Goal: Check status: Check status

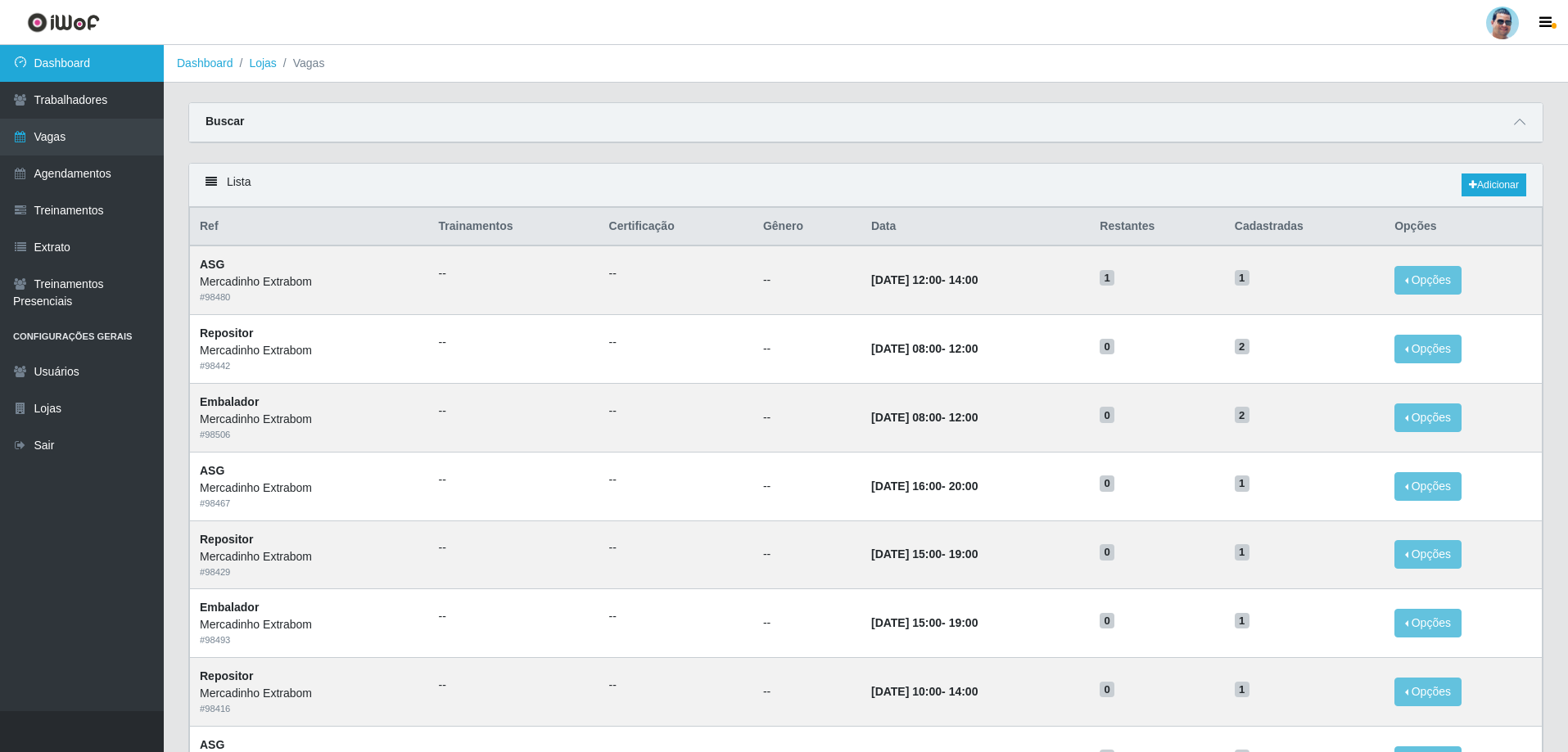
click at [149, 55] on link "Dashboard" at bounding box center [81, 63] width 164 height 37
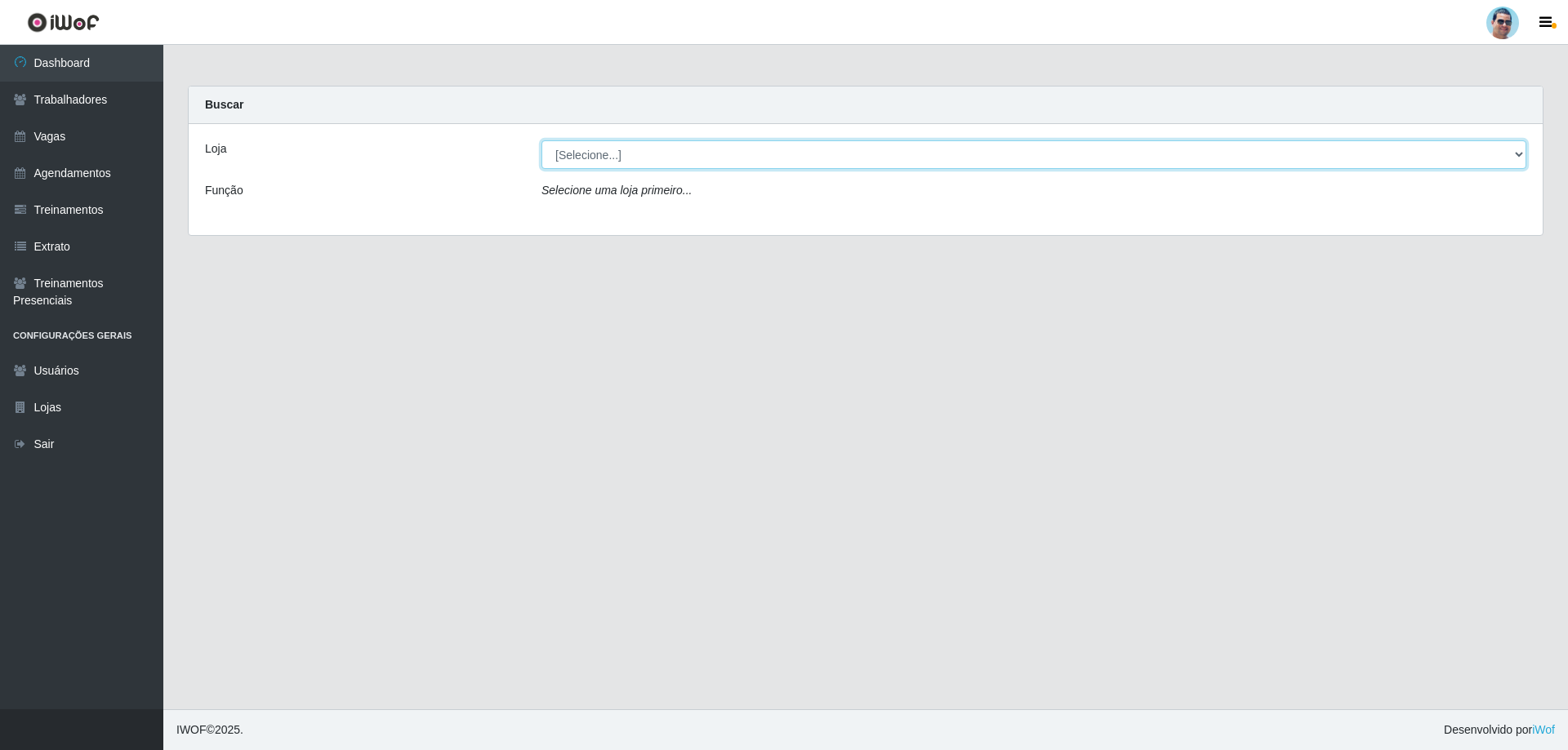
click at [560, 161] on select "[Selecione...] Mercadinho Extrabom" at bounding box center [1034, 155] width 985 height 28
select select "175"
click at [542, 141] on select "[Selecione...] Mercadinho Extrabom" at bounding box center [1034, 155] width 985 height 28
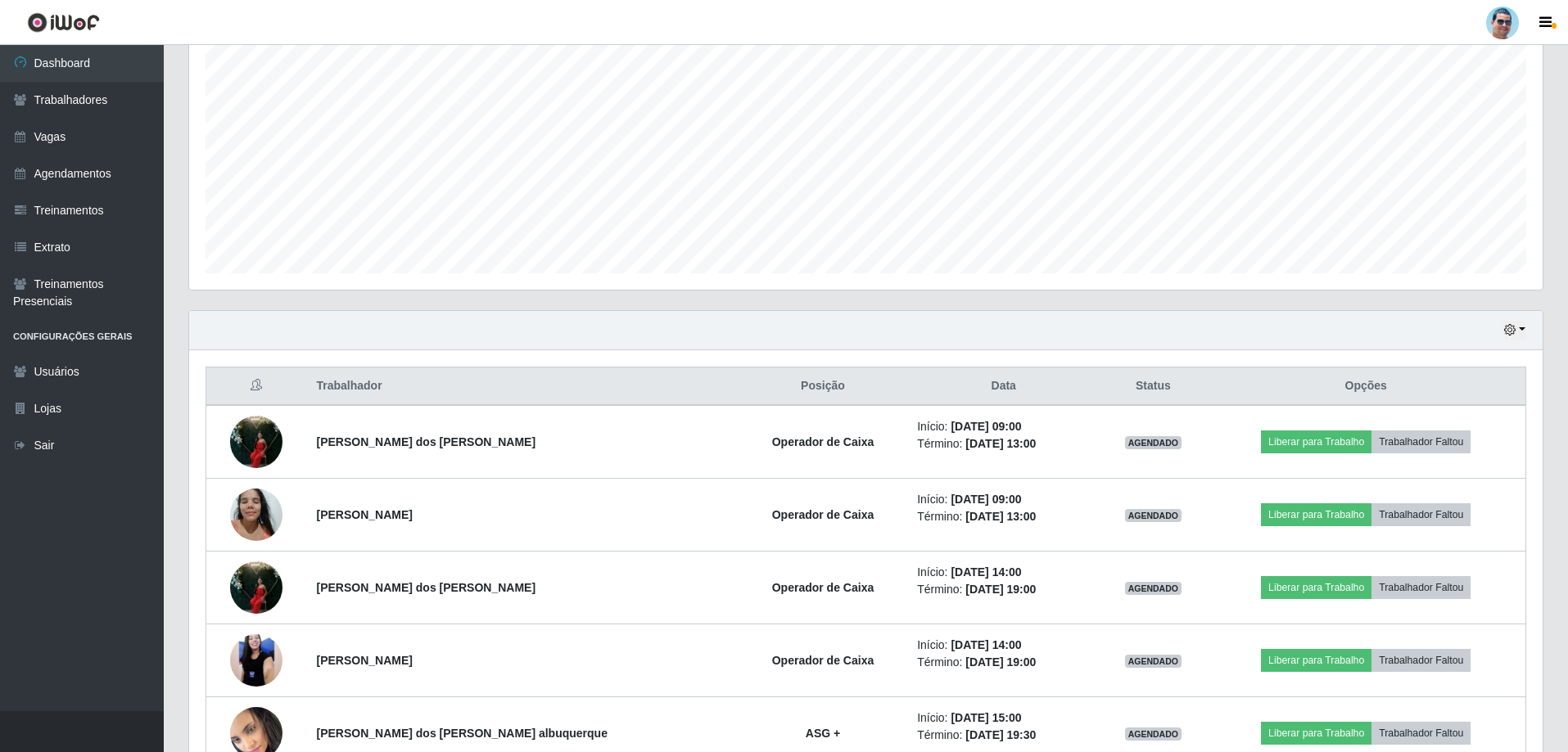
scroll to position [408, 0]
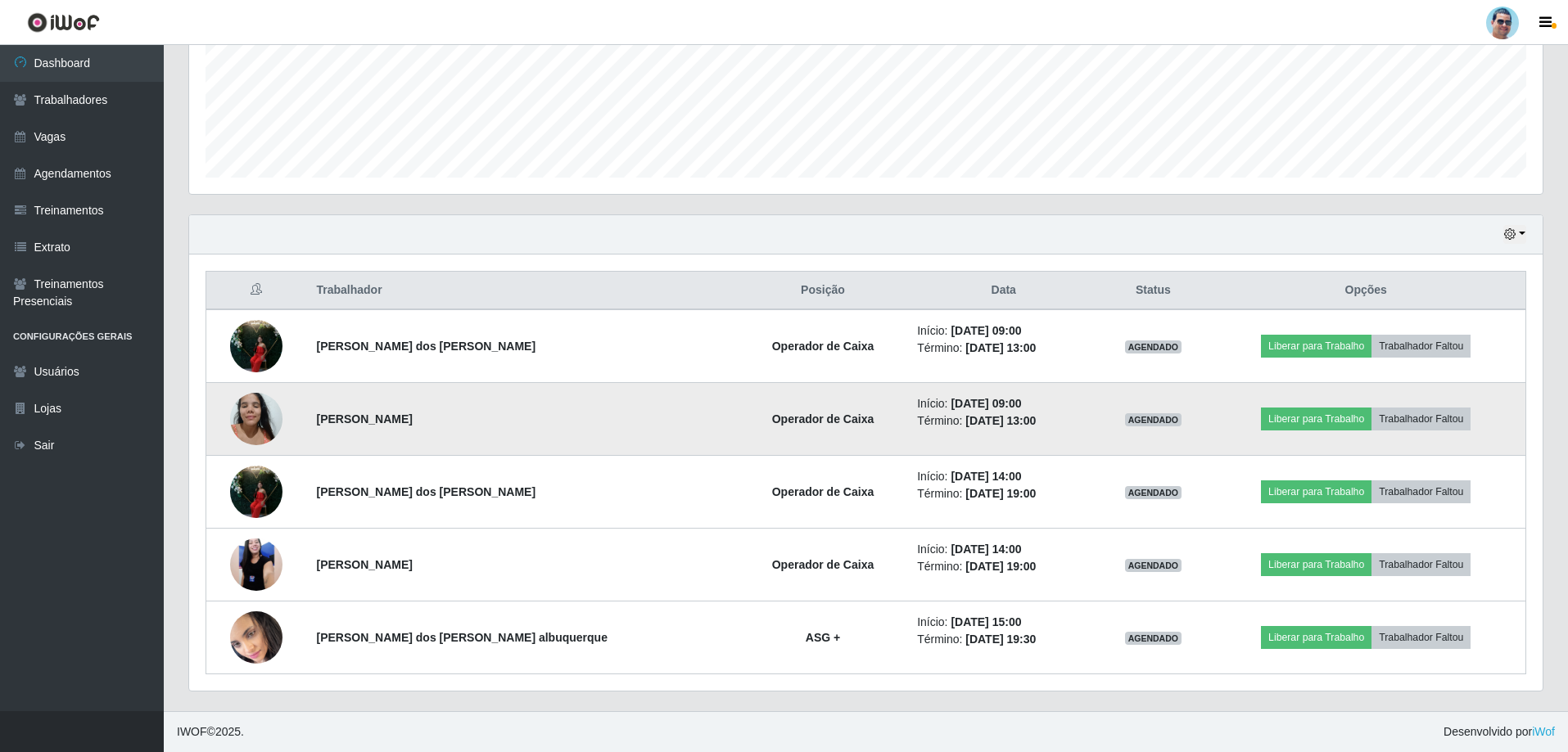
click at [245, 405] on img at bounding box center [255, 419] width 52 height 70
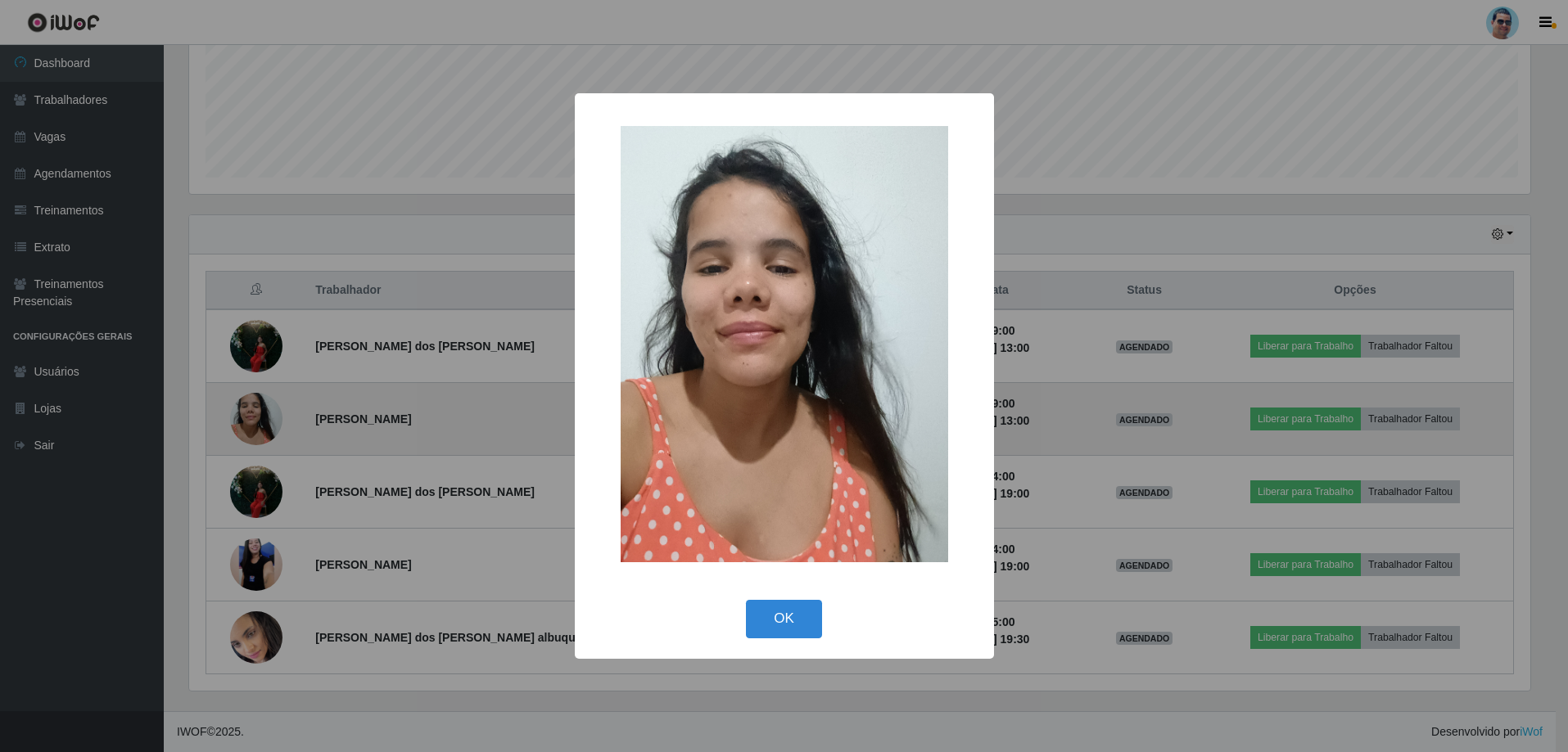
scroll to position [340, 1345]
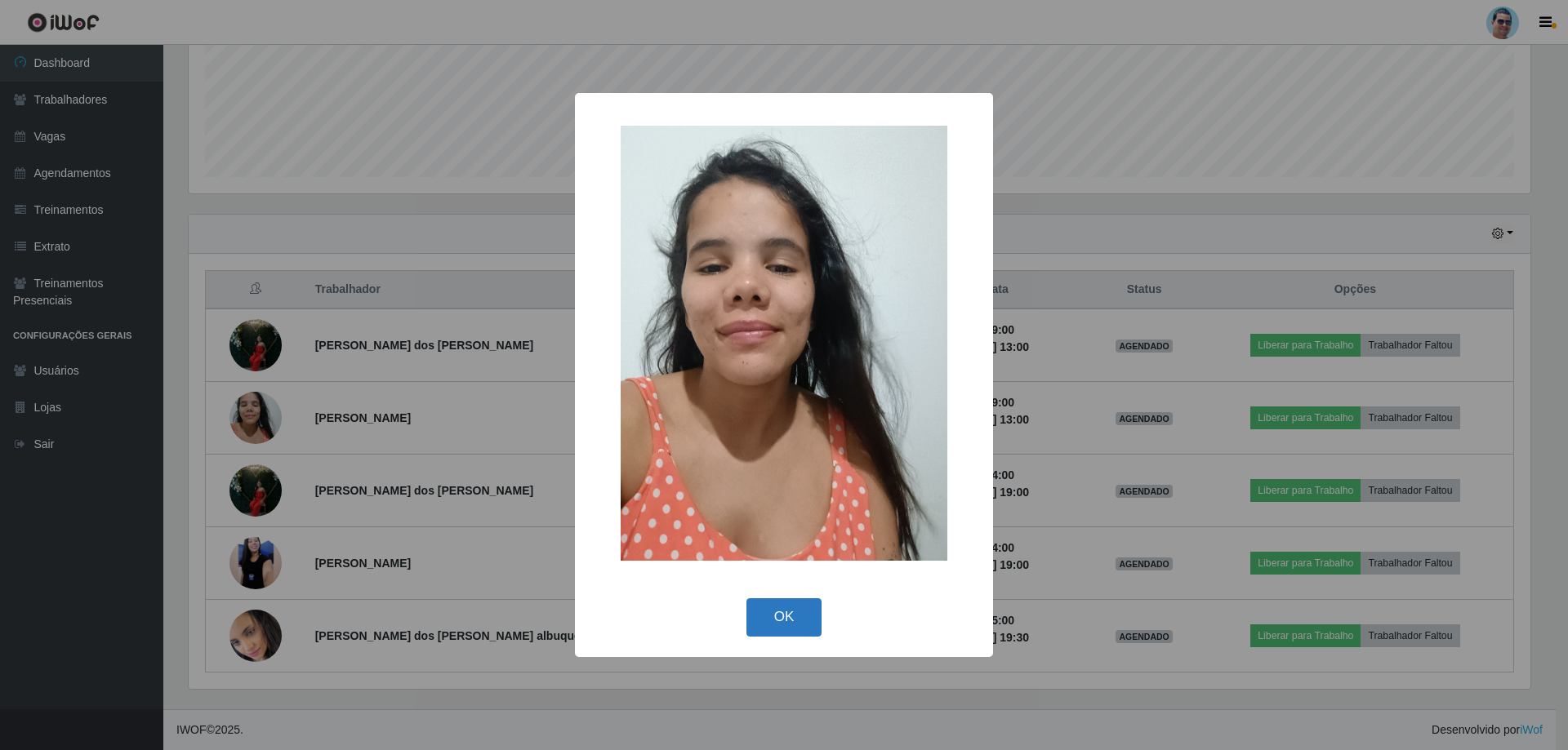
click at [765, 618] on button "OK" at bounding box center [784, 617] width 76 height 39
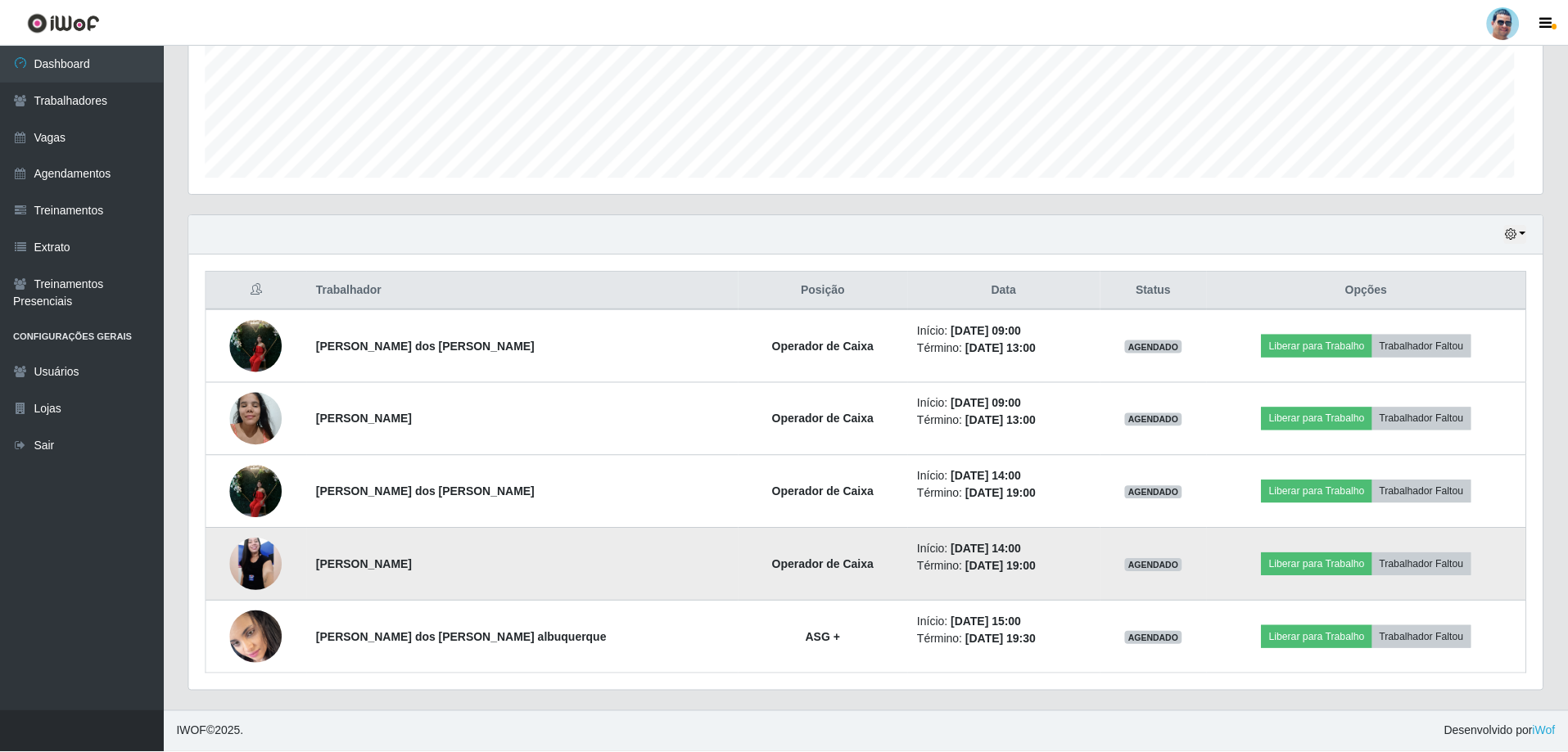
scroll to position [340, 1353]
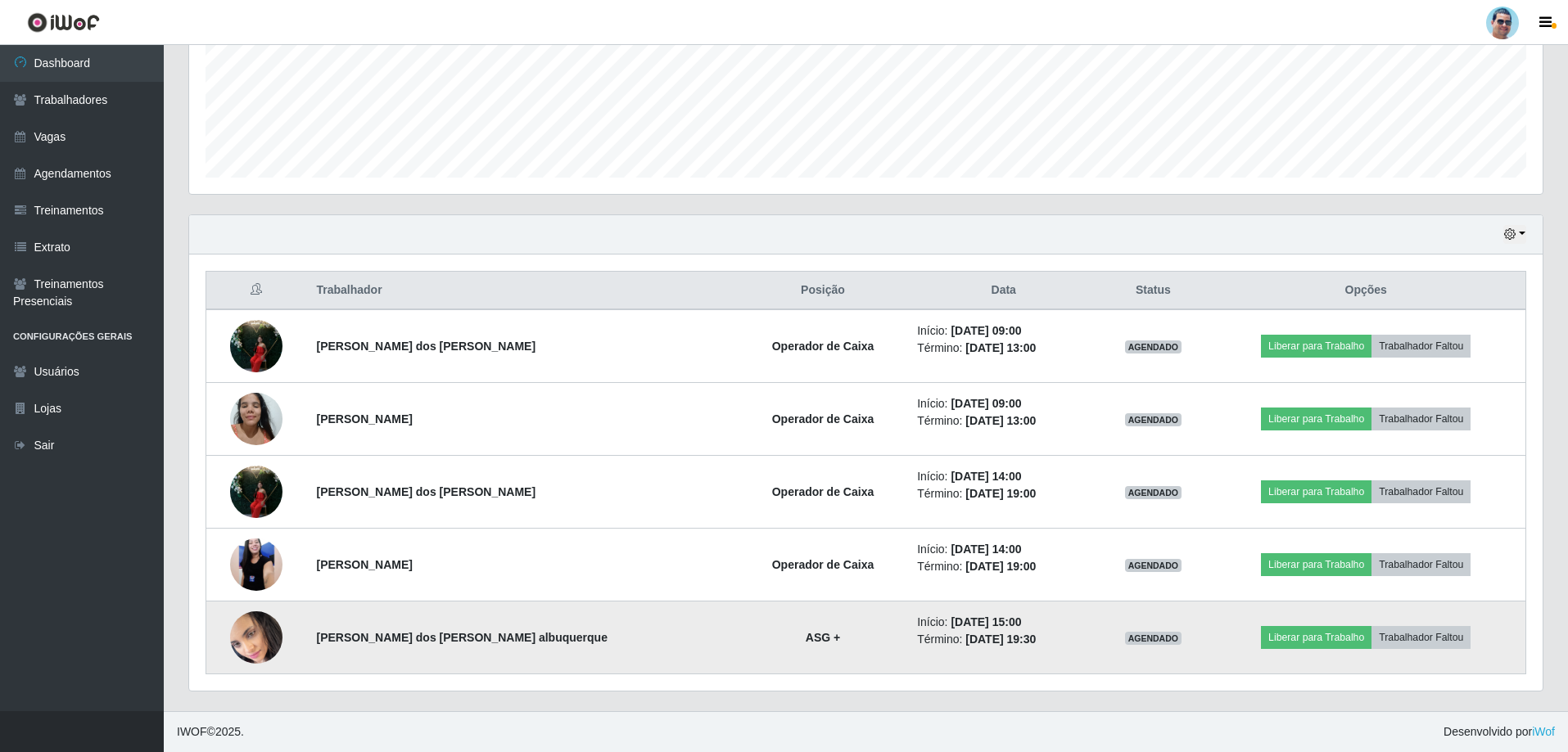
click at [240, 630] on img at bounding box center [255, 638] width 52 height 58
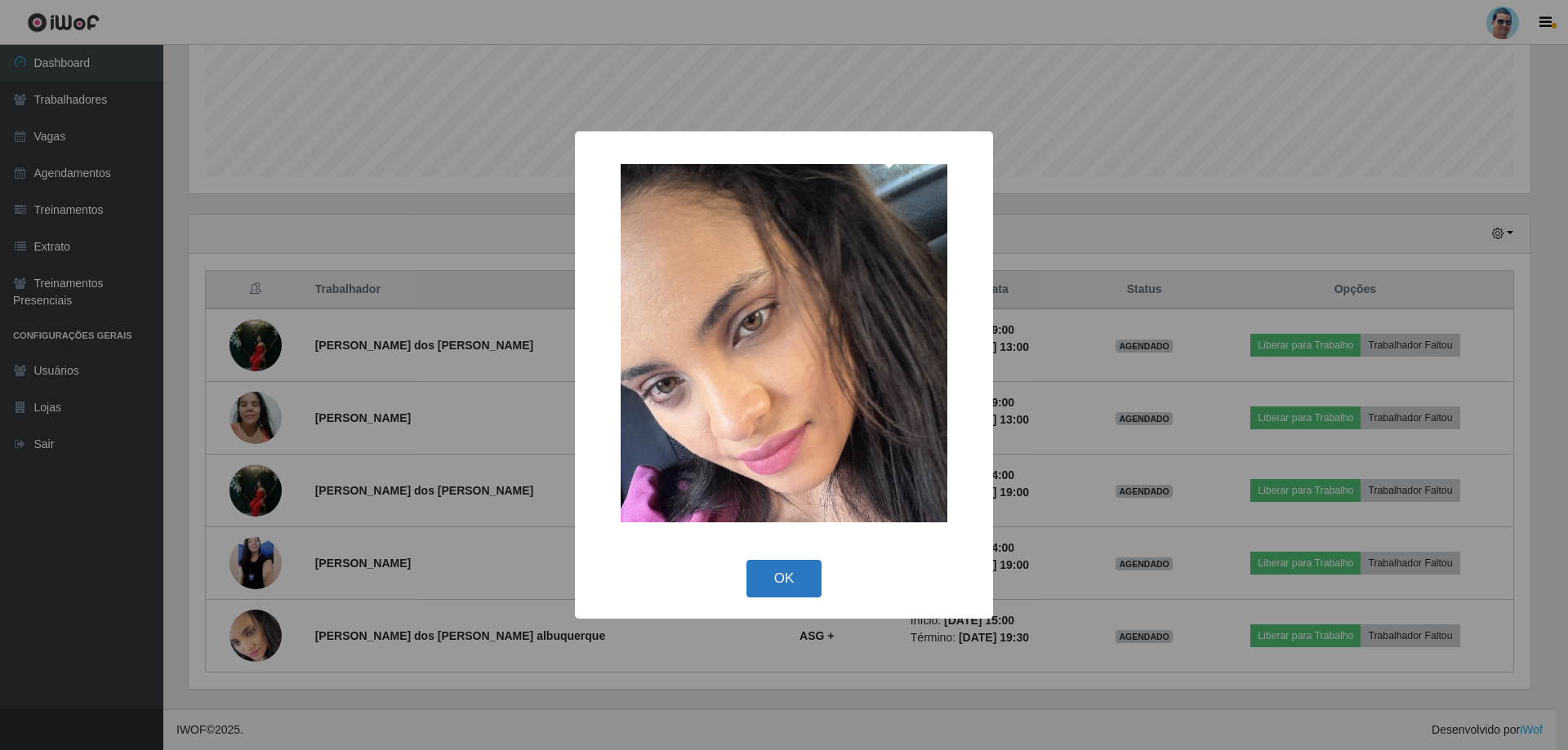
click at [758, 591] on button "OK" at bounding box center [784, 579] width 76 height 39
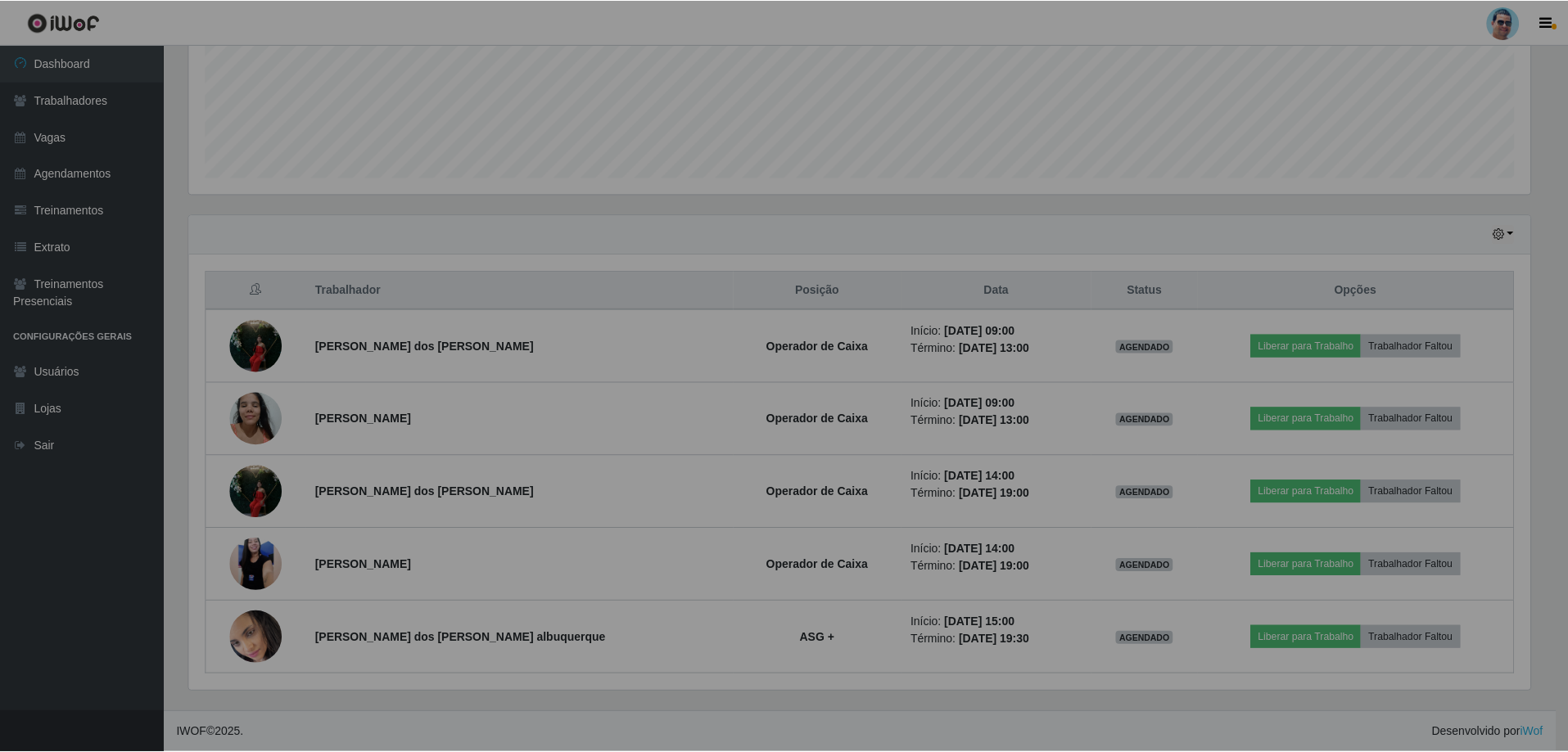
scroll to position [340, 1353]
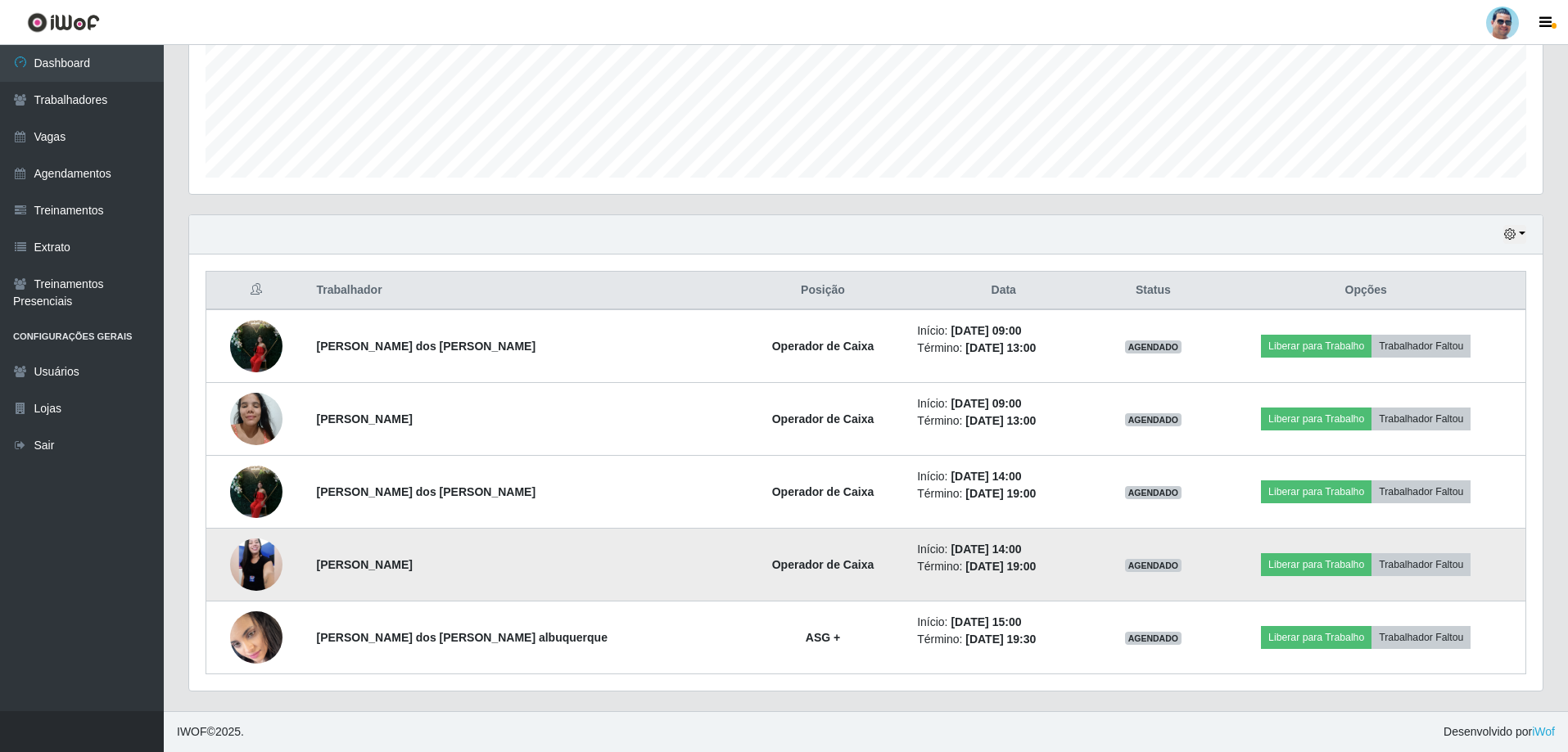
click at [257, 545] on img at bounding box center [255, 565] width 52 height 116
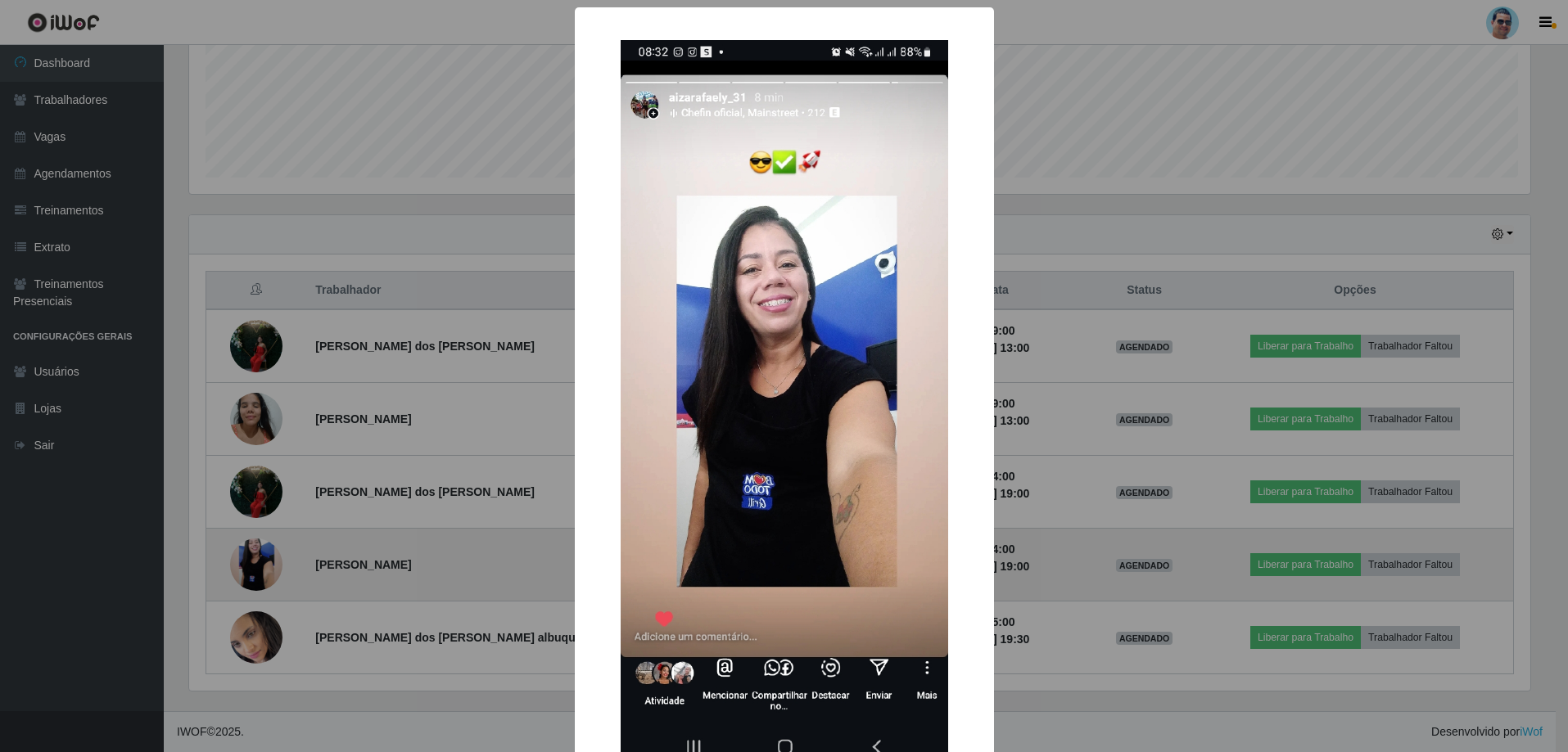
scroll to position [340, 1345]
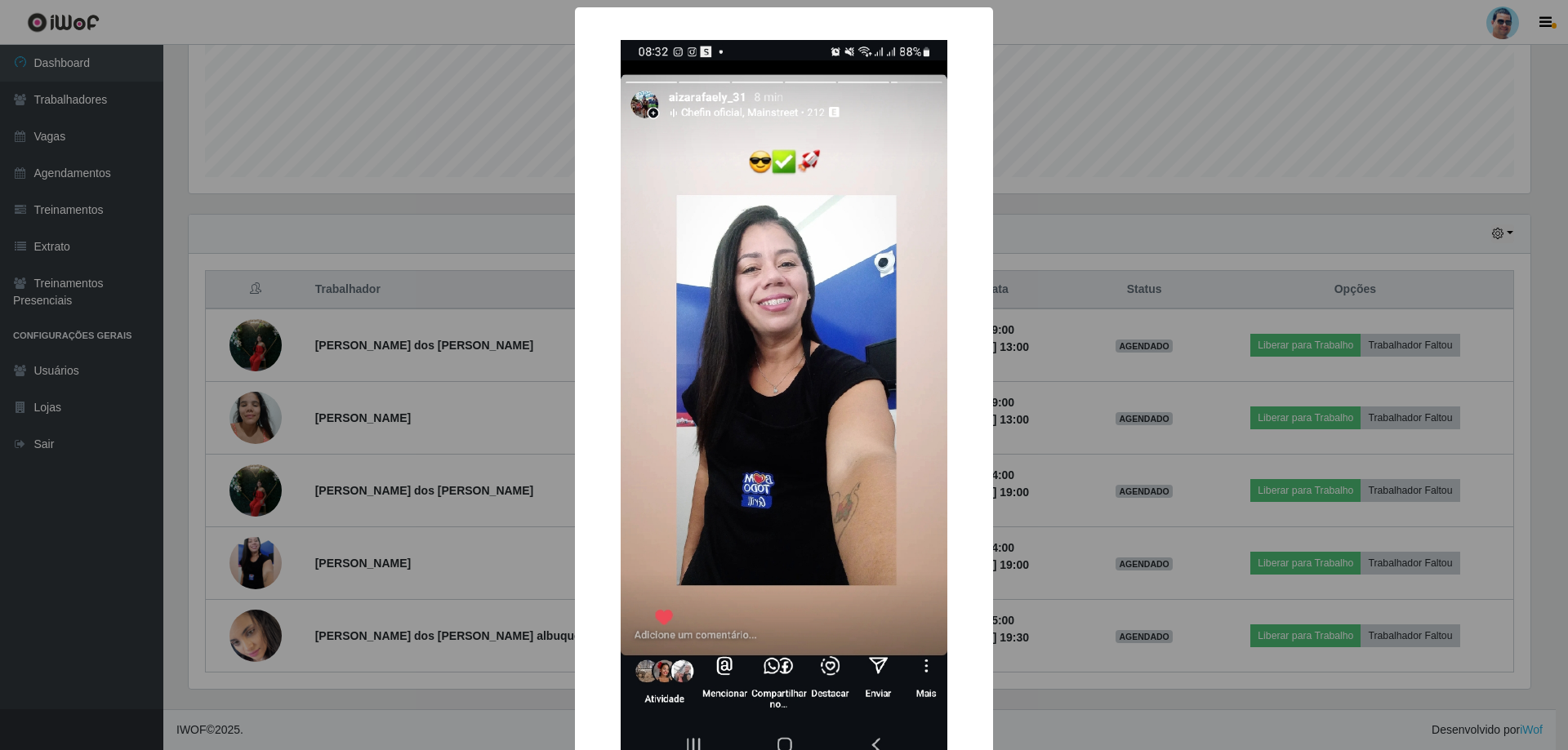
click at [1082, 506] on div "× OK Cancel" at bounding box center [784, 375] width 1568 height 750
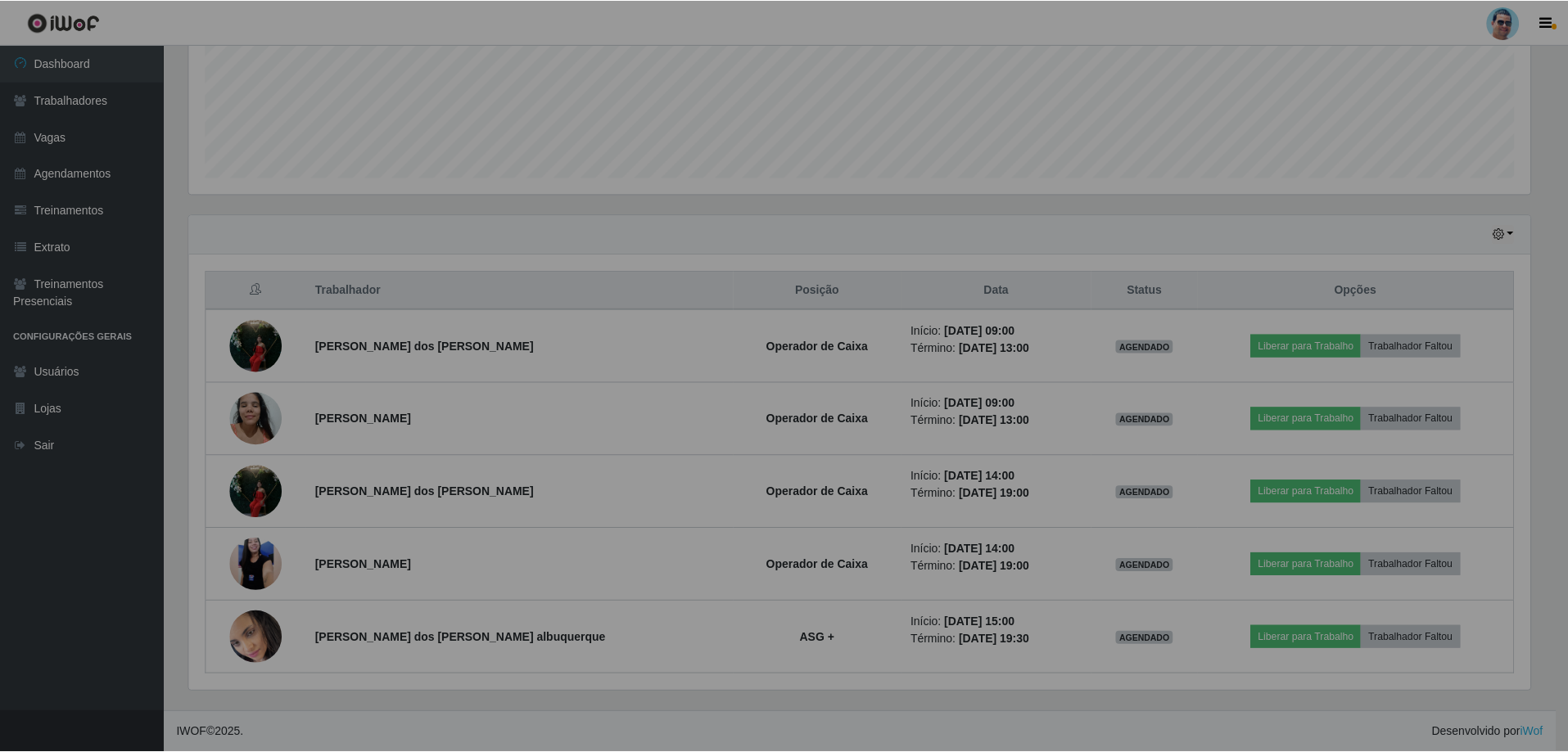
scroll to position [340, 1353]
